Goal: Task Accomplishment & Management: Manage account settings

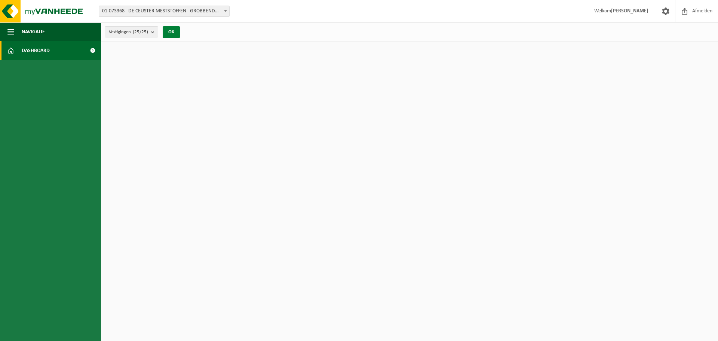
click at [175, 30] on button "OK" at bounding box center [171, 32] width 17 height 12
click at [30, 48] on span "Dashboard" at bounding box center [36, 50] width 28 height 19
click at [15, 55] on link "Dashboard" at bounding box center [50, 50] width 101 height 19
click at [25, 32] on span "Navigatie" at bounding box center [33, 31] width 23 height 19
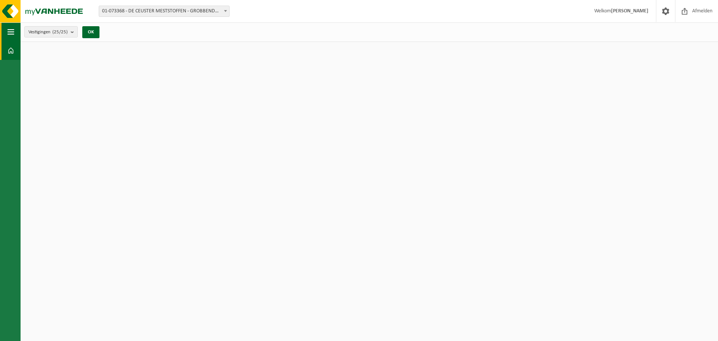
click at [12, 32] on span "button" at bounding box center [10, 31] width 7 height 19
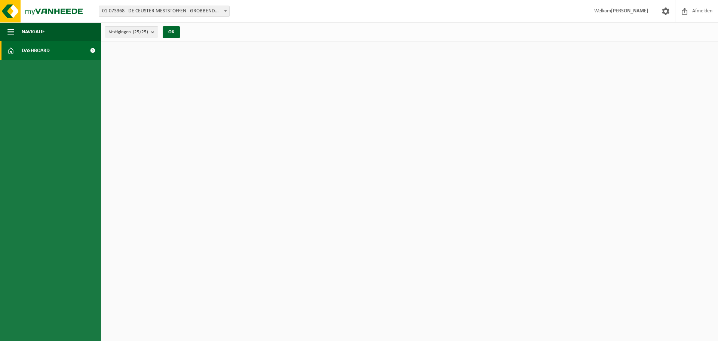
click at [10, 45] on span at bounding box center [10, 50] width 7 height 19
click at [93, 51] on span at bounding box center [92, 50] width 17 height 19
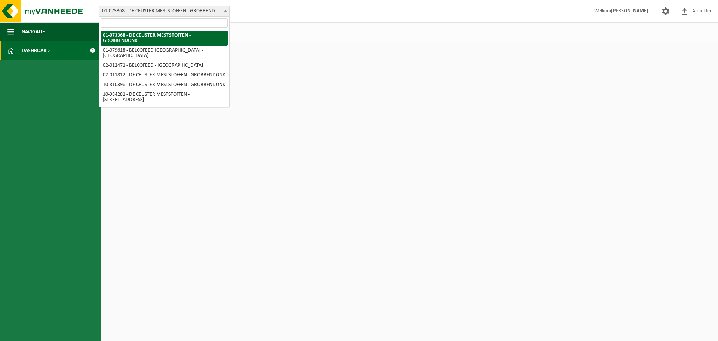
click at [221, 12] on span "01-073368 - DE CEUSTER MESTSTOFFEN - GROBBENDONK" at bounding box center [164, 11] width 130 height 10
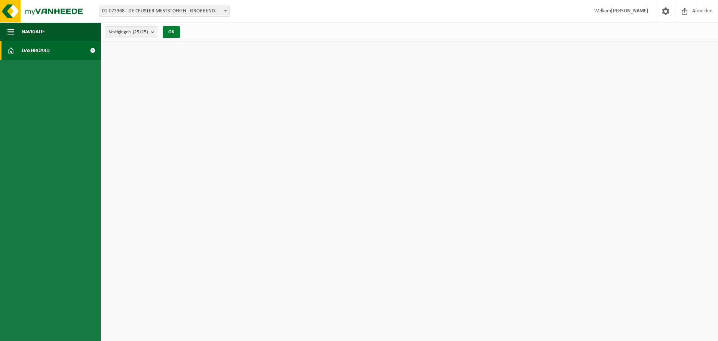
click at [169, 31] on button "OK" at bounding box center [171, 32] width 17 height 12
click at [146, 34] on count "(25/25)" at bounding box center [140, 32] width 15 height 5
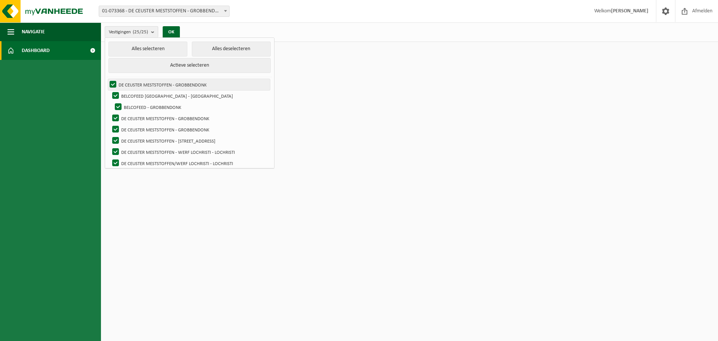
click at [161, 86] on label "DE CEUSTER MESTSTOFFEN - GROBBENDONK" at bounding box center [189, 84] width 162 height 11
click at [107, 79] on input "DE CEUSTER MESTSTOFFEN - GROBBENDONK" at bounding box center [107, 79] width 0 height 0
click at [161, 86] on label "DE CEUSTER MESTSTOFFEN - GROBBENDONK" at bounding box center [189, 84] width 162 height 11
click at [107, 79] on input "DE CEUSTER MESTSTOFFEN - GROBBENDONK" at bounding box center [107, 79] width 0 height 0
checkbox input "true"
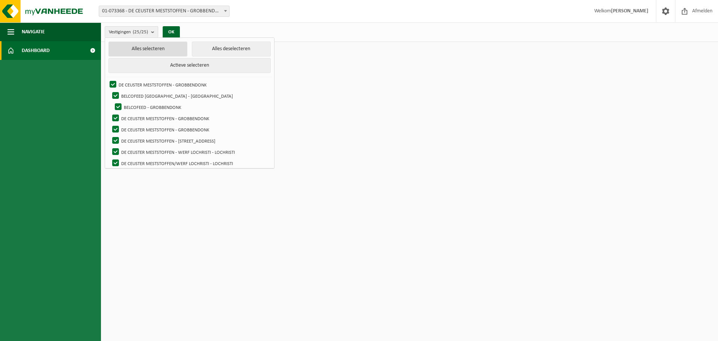
click at [151, 49] on button "Alles selecteren" at bounding box center [147, 49] width 79 height 15
click at [162, 60] on button "Actieve selecteren" at bounding box center [189, 65] width 162 height 15
click at [170, 29] on button "OK" at bounding box center [171, 32] width 17 height 12
